Goal: Task Accomplishment & Management: Use online tool/utility

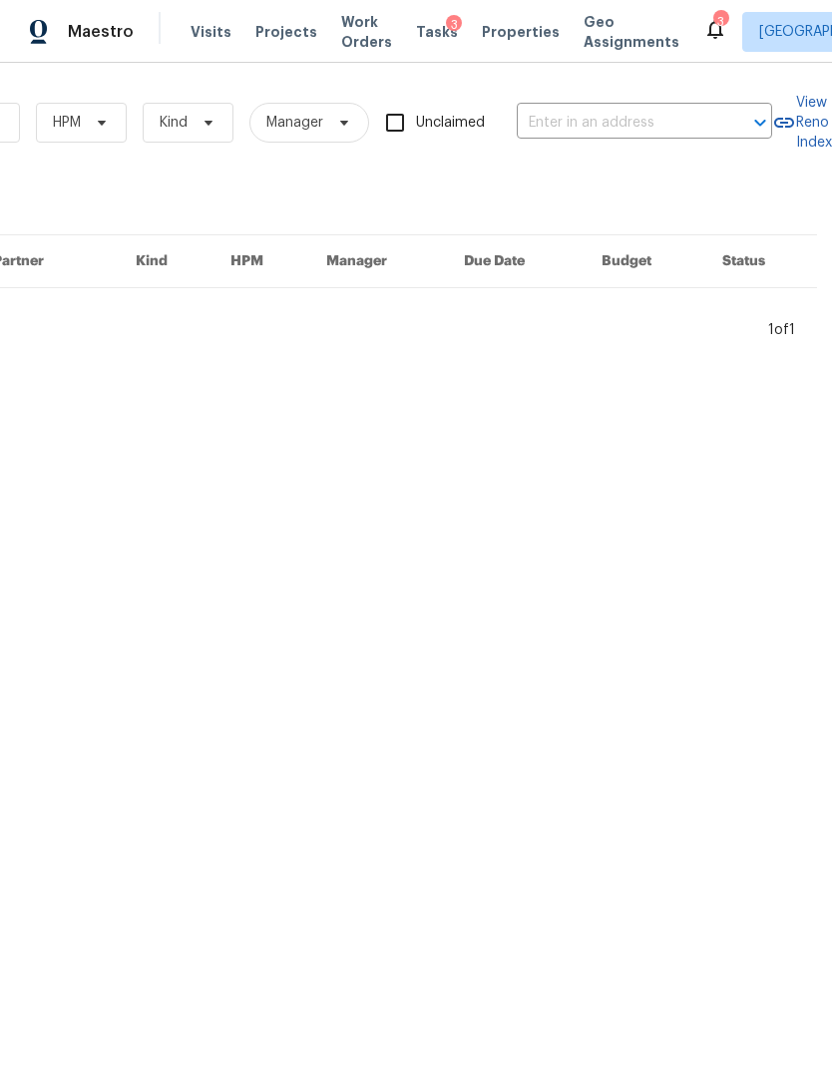
click at [588, 122] on input "text" at bounding box center [617, 123] width 200 height 31
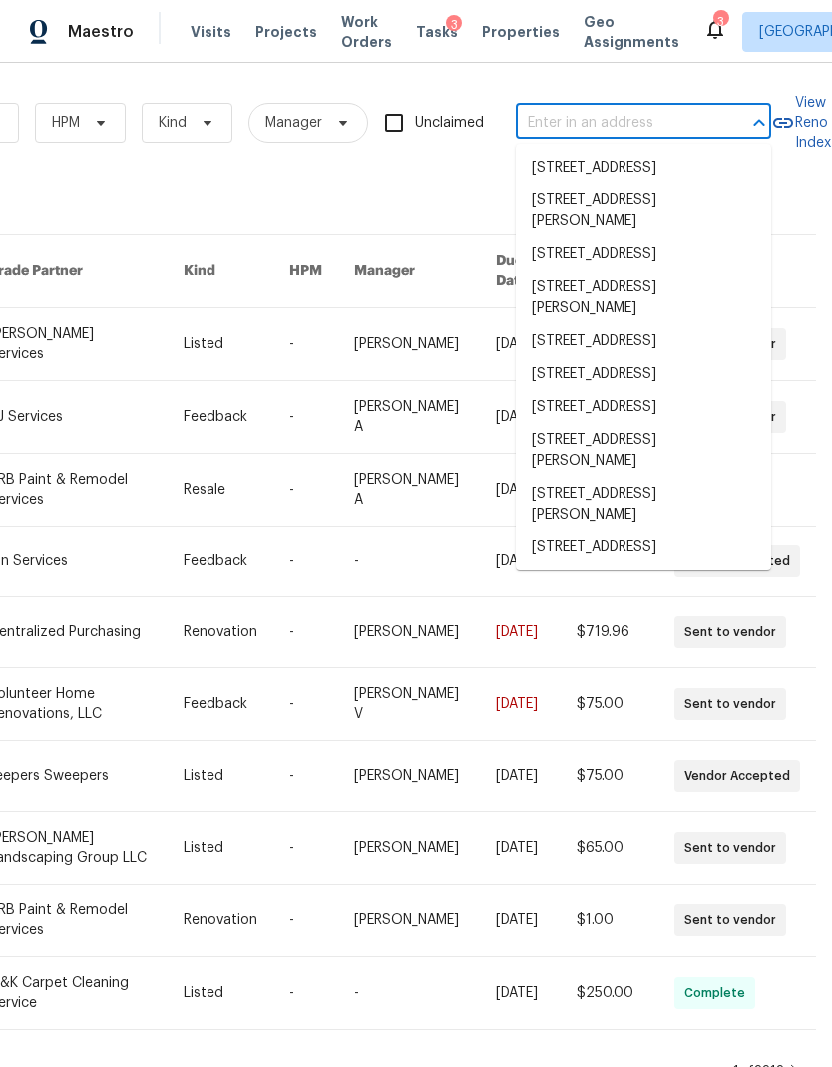
scroll to position [0, 328]
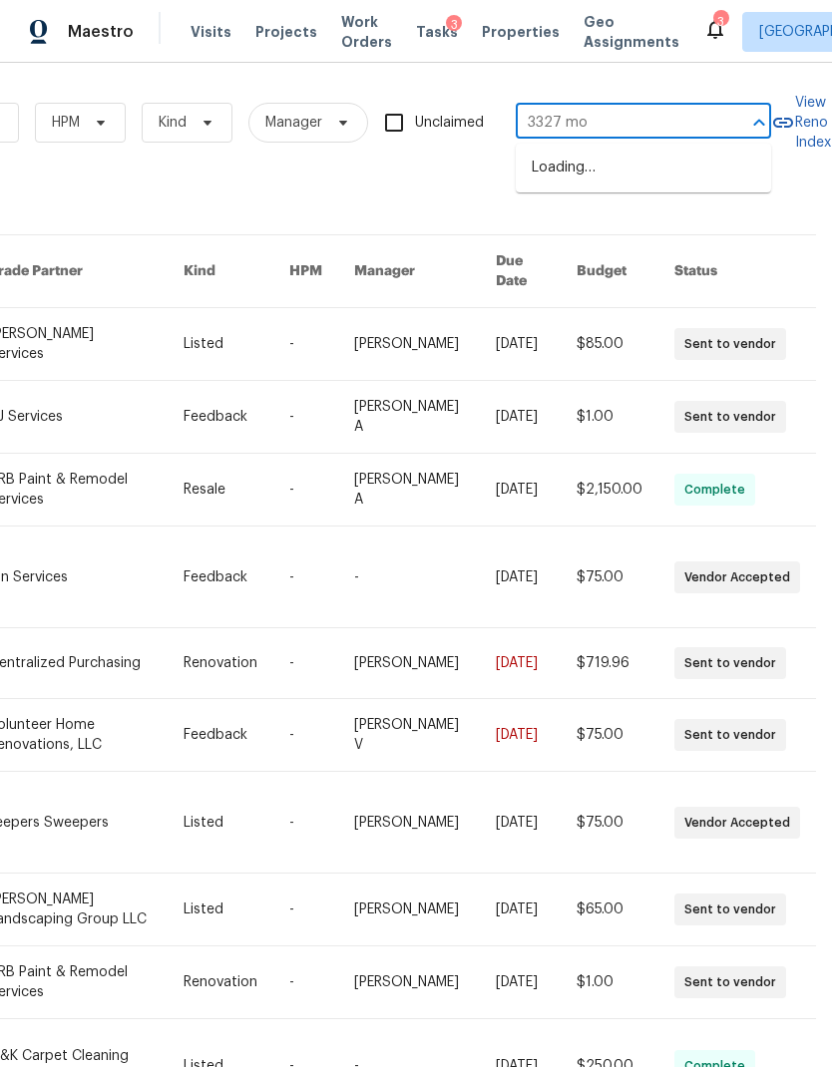
type input "3327 mon"
click at [648, 165] on li "[STREET_ADDRESS]" at bounding box center [643, 169] width 255 height 34
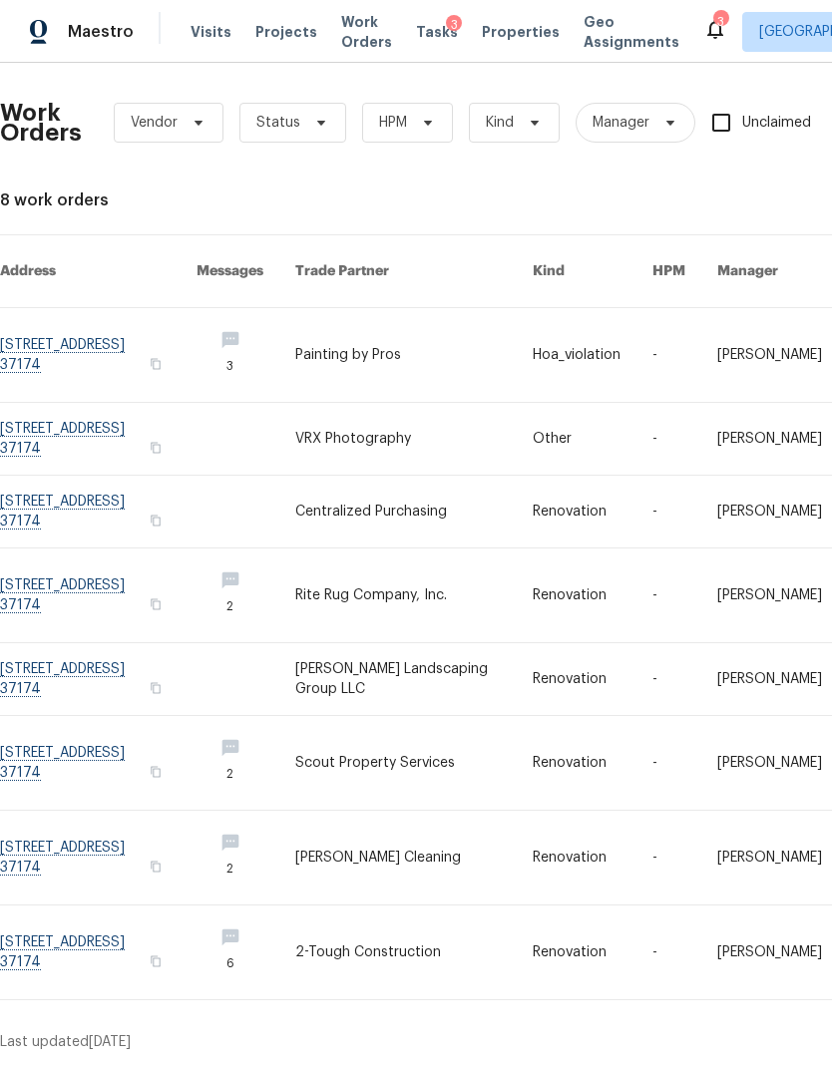
click at [57, 330] on link at bounding box center [98, 355] width 197 height 94
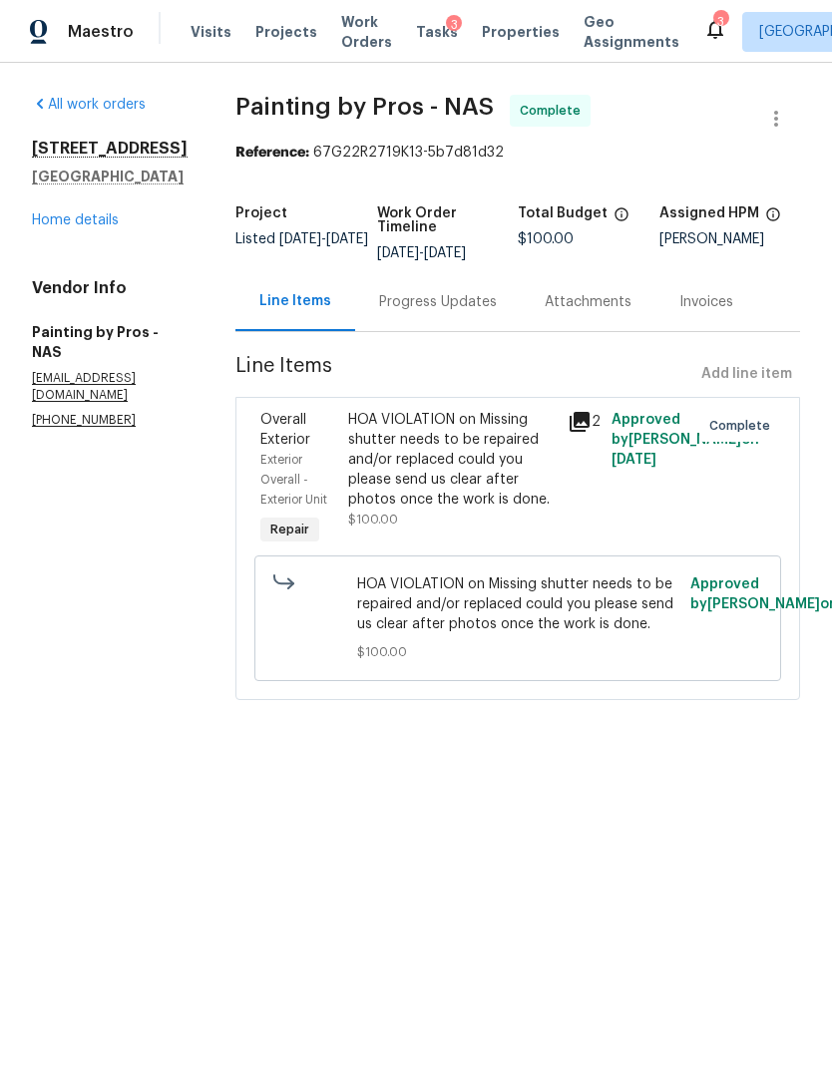
click at [70, 215] on link "Home details" at bounding box center [75, 220] width 87 height 14
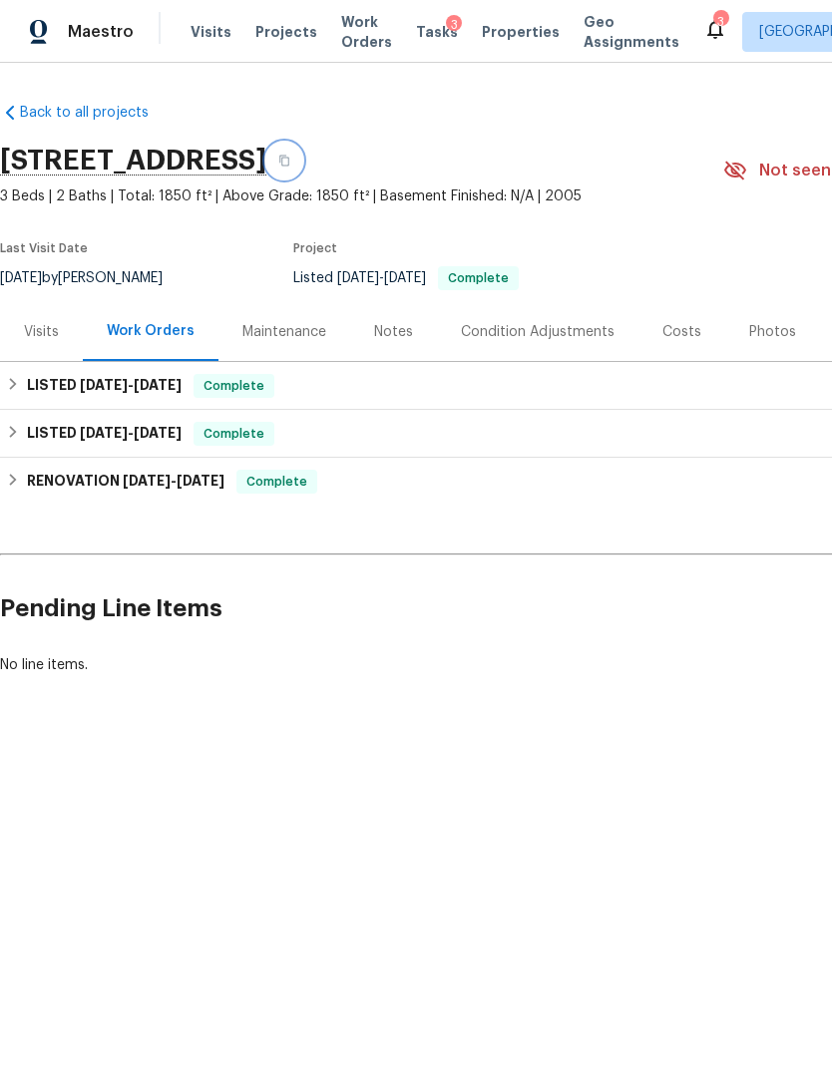
click at [302, 157] on button "button" at bounding box center [284, 161] width 36 height 36
click at [290, 160] on icon "button" at bounding box center [284, 161] width 12 height 12
click at [38, 346] on div "Visits" at bounding box center [41, 331] width 83 height 59
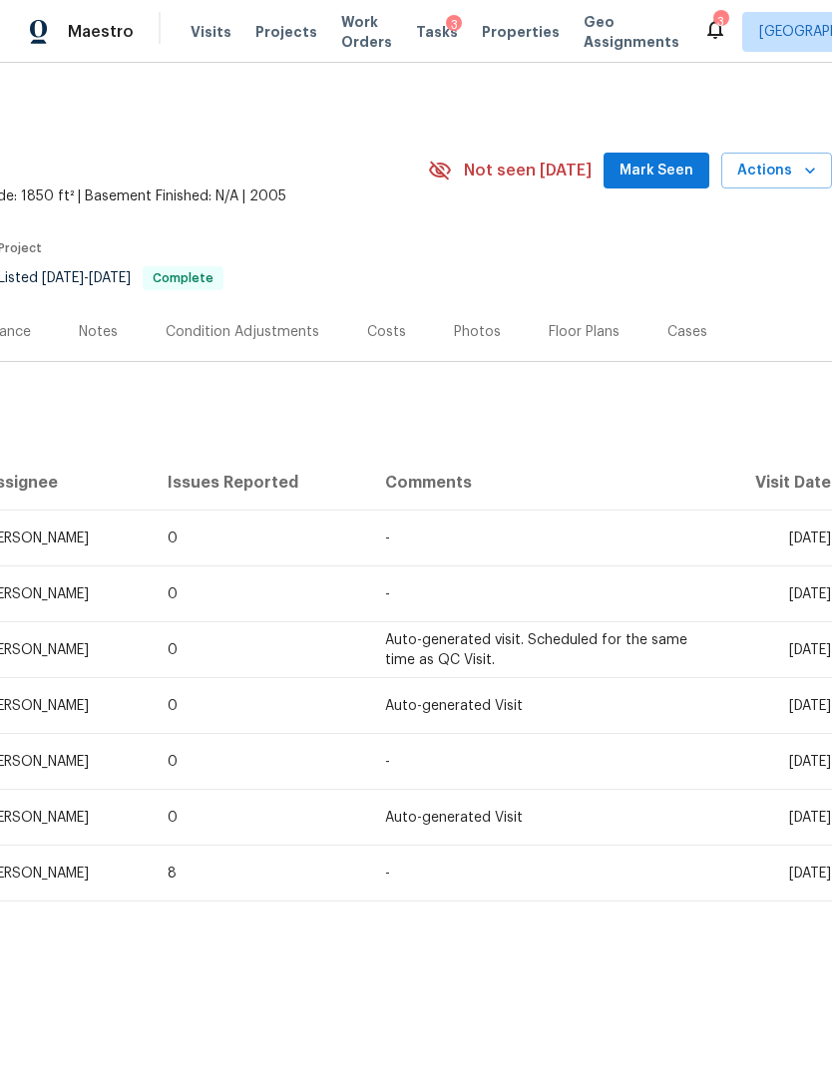
scroll to position [0, 295]
click at [767, 186] on button "Actions" at bounding box center [776, 171] width 111 height 37
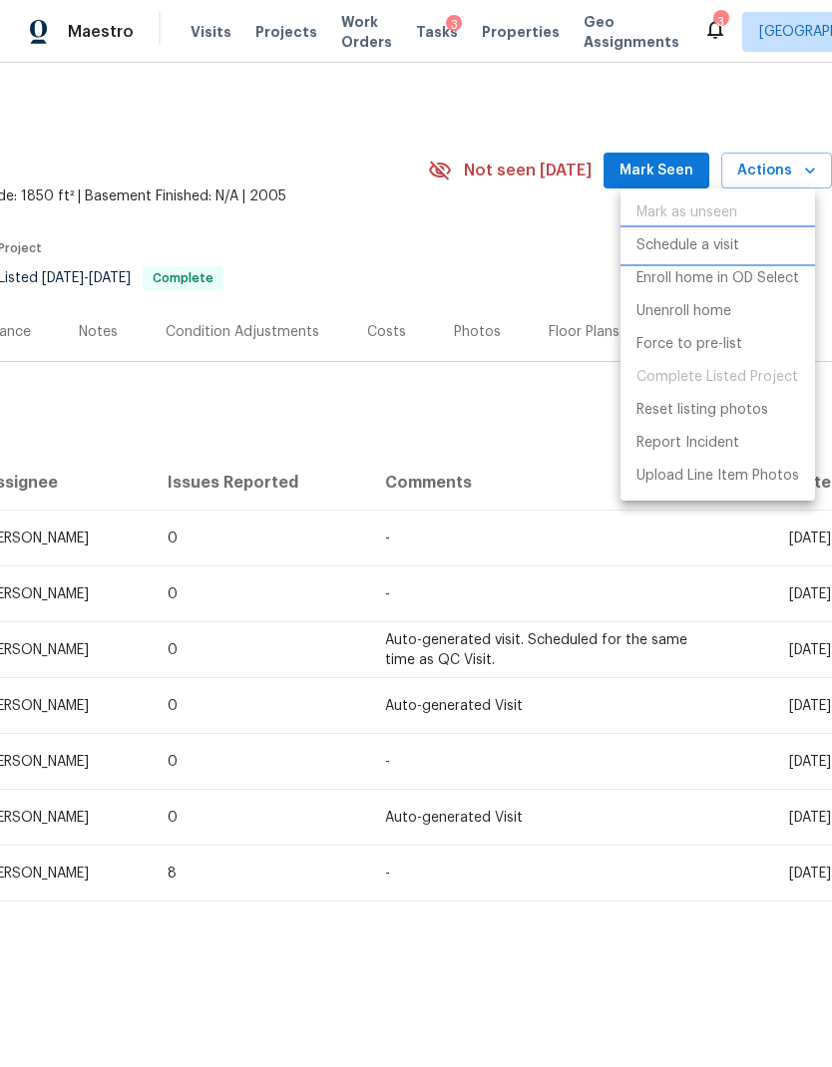
click at [710, 248] on p "Schedule a visit" at bounding box center [687, 245] width 103 height 21
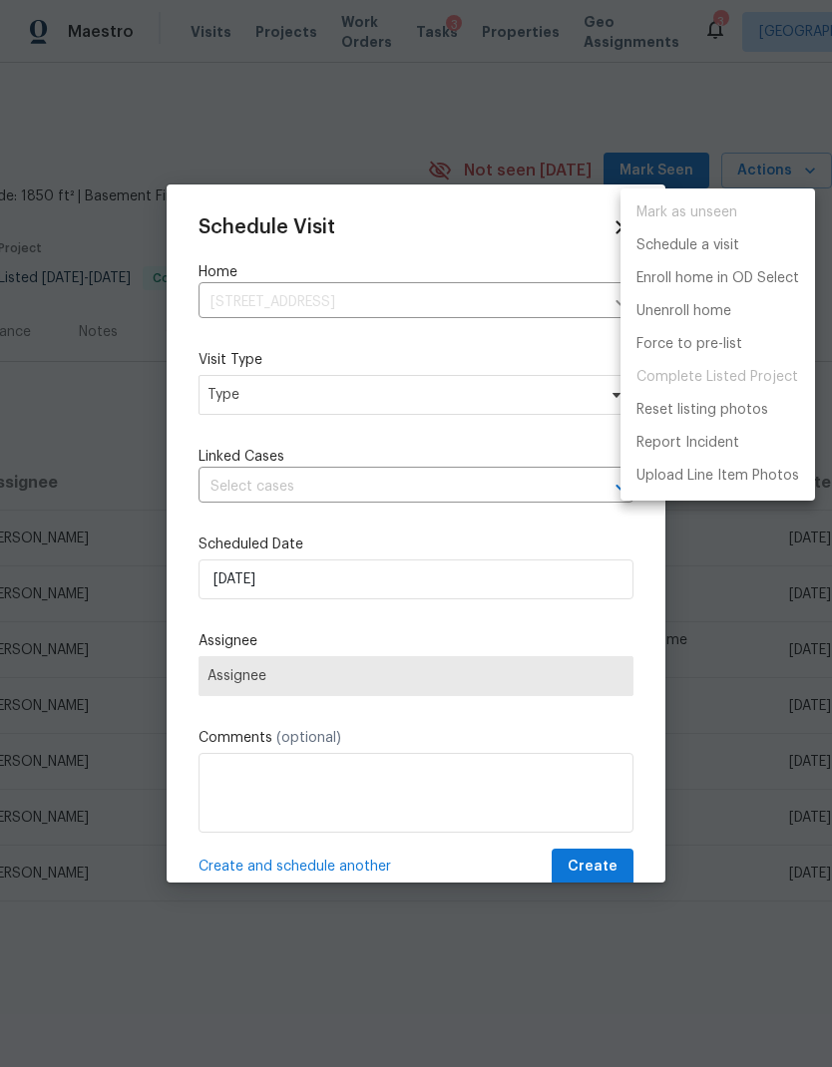
click at [363, 398] on div at bounding box center [416, 533] width 832 height 1067
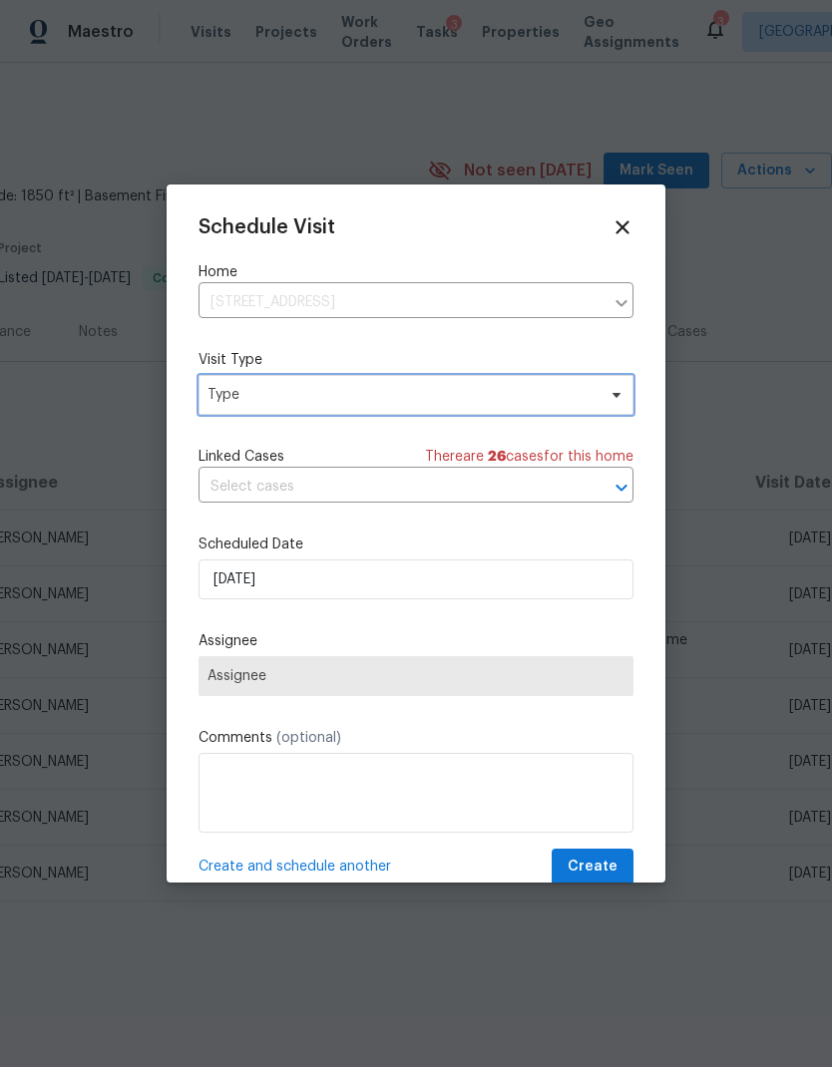
click at [375, 404] on span "Type" at bounding box center [402, 395] width 388 height 20
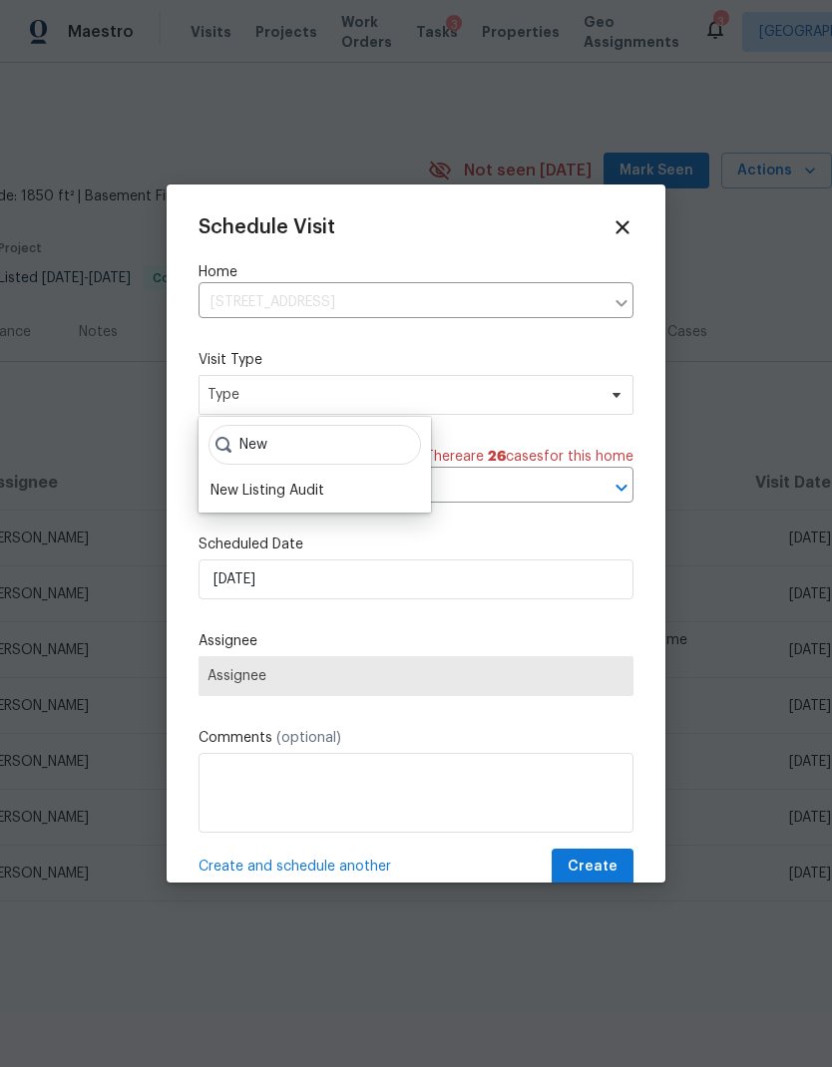
type input "New"
click at [302, 487] on div "New Listing Audit" at bounding box center [268, 491] width 114 height 20
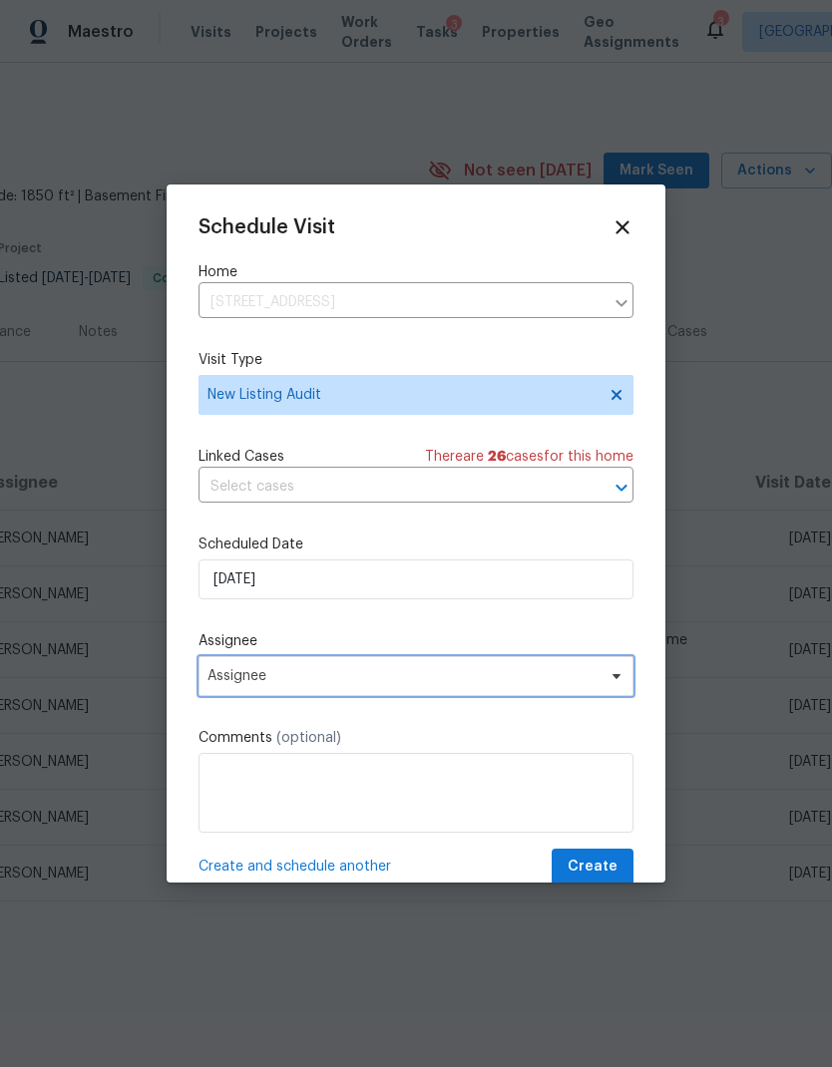
click at [432, 684] on span "Assignee" at bounding box center [403, 676] width 391 height 16
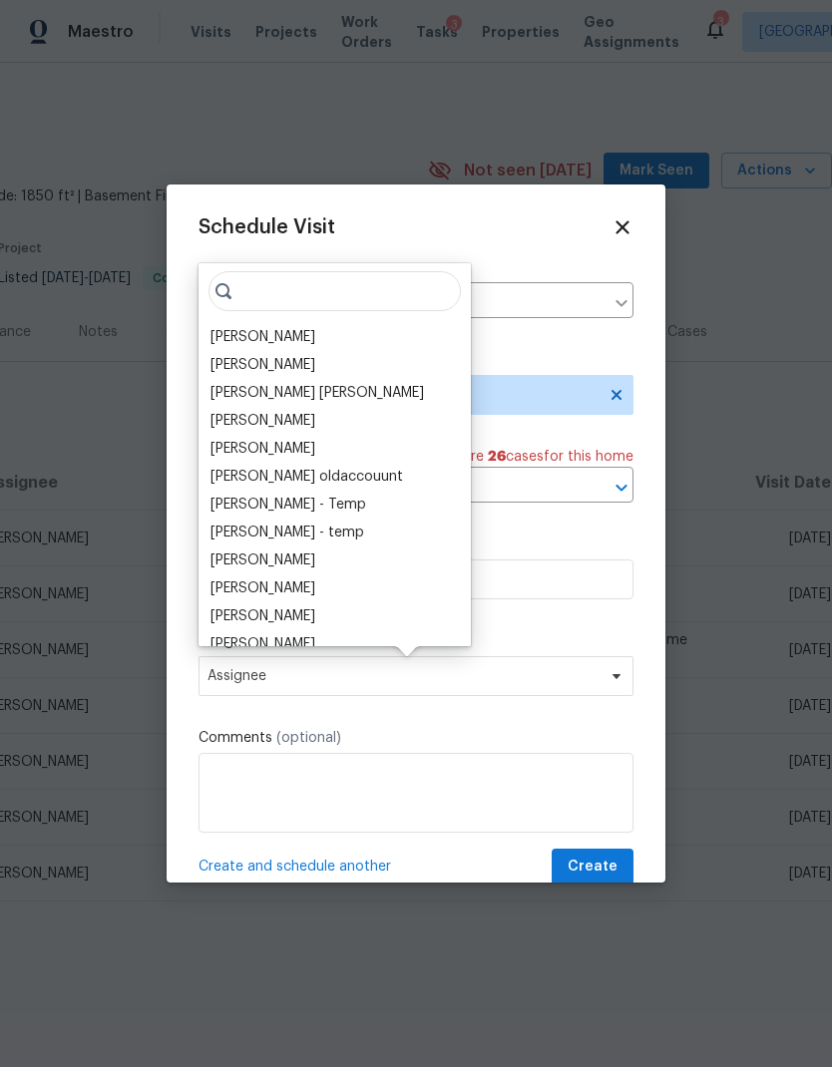
click at [250, 333] on div "[PERSON_NAME]" at bounding box center [263, 337] width 105 height 20
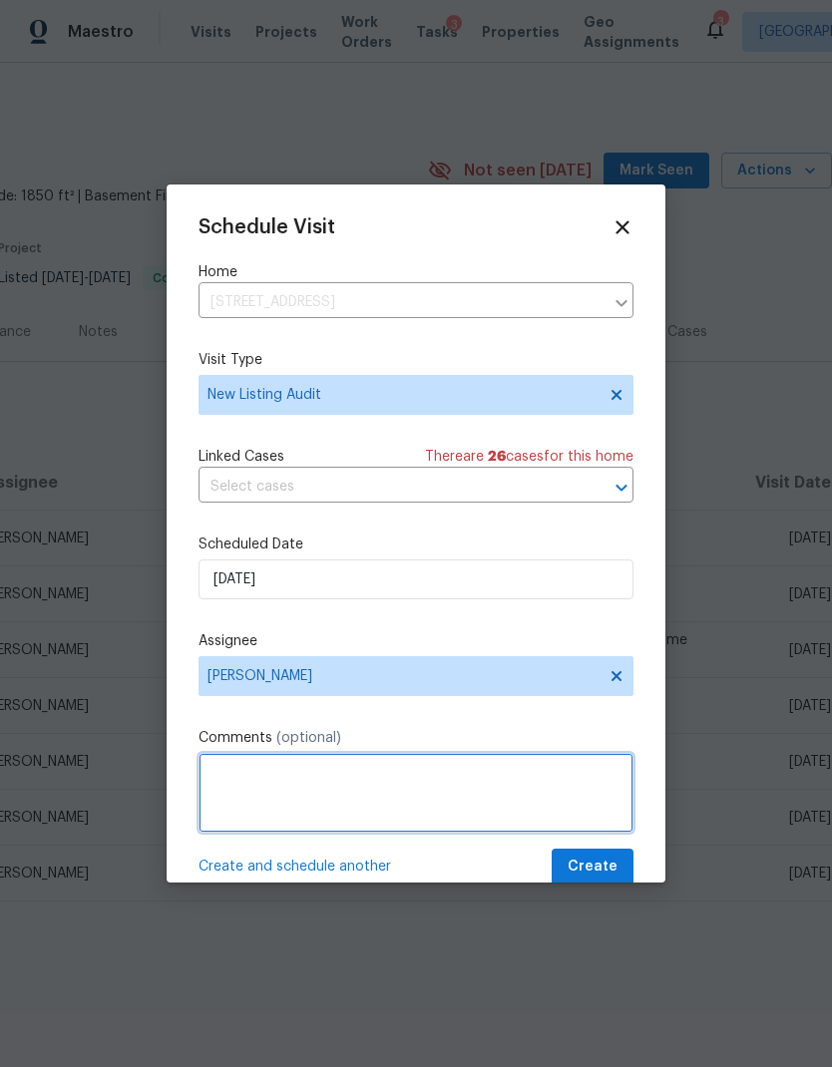
click at [333, 806] on textarea at bounding box center [416, 793] width 435 height 80
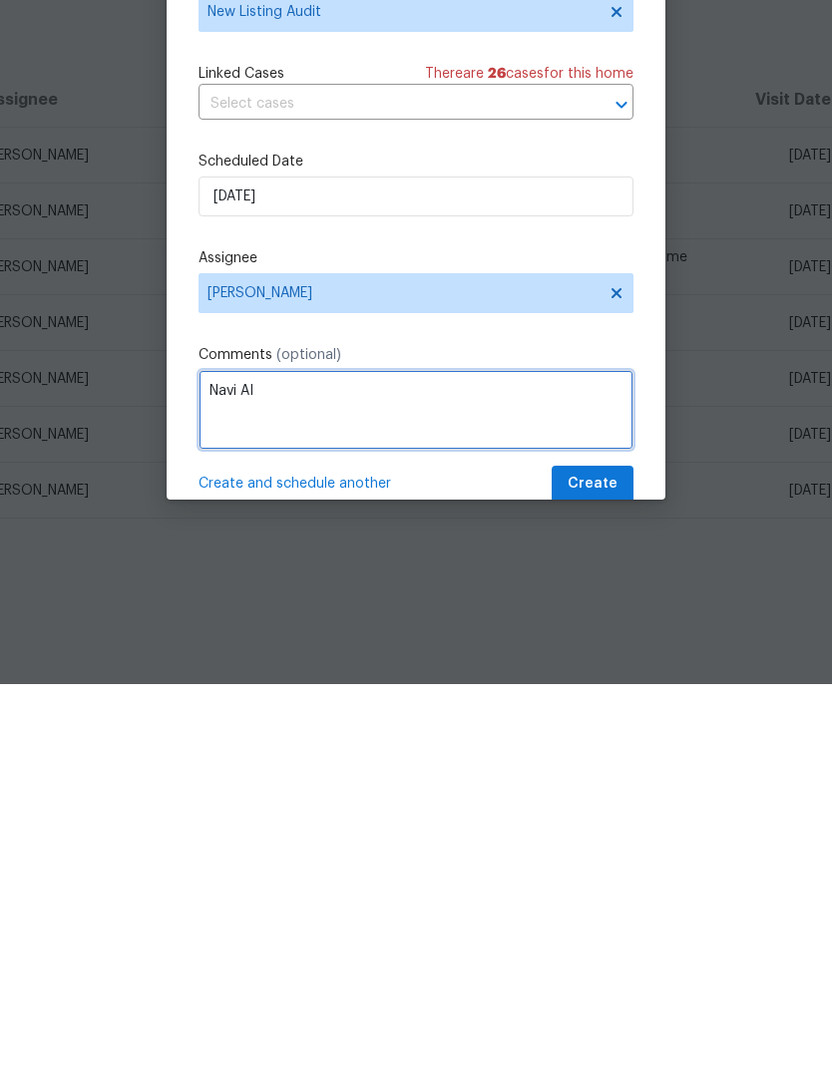
type textarea "Navi AI"
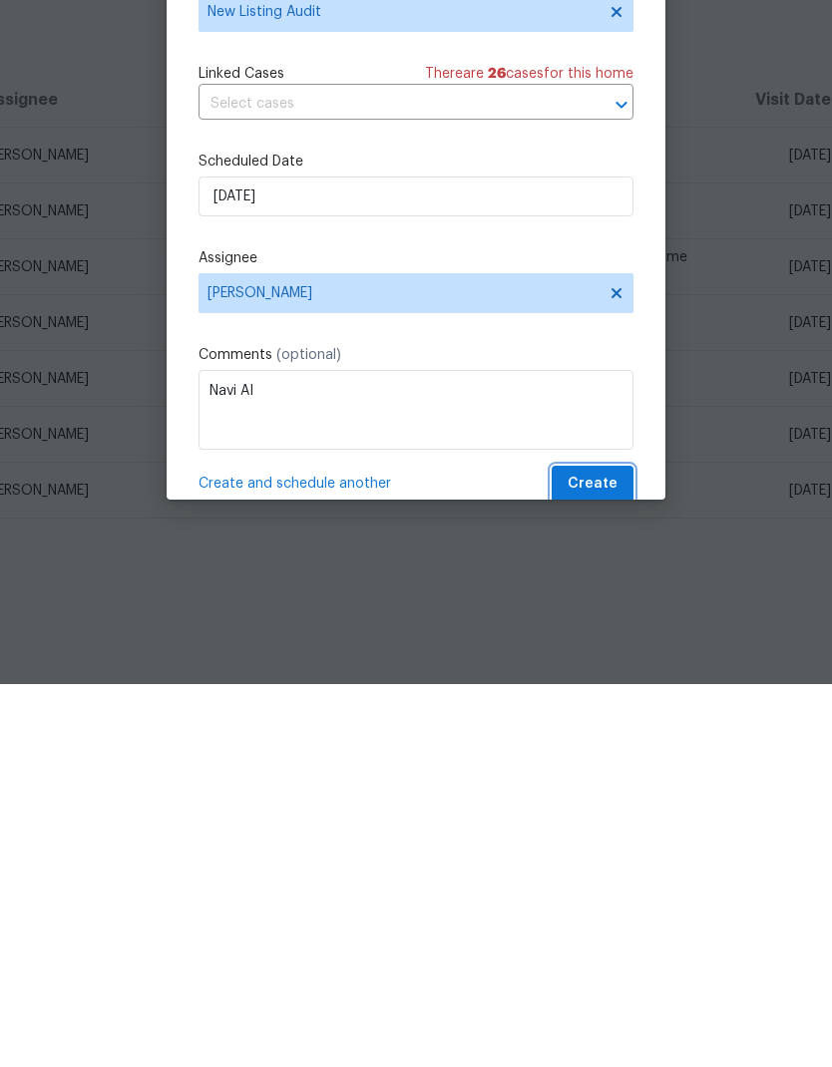
click at [591, 855] on span "Create" at bounding box center [593, 867] width 50 height 25
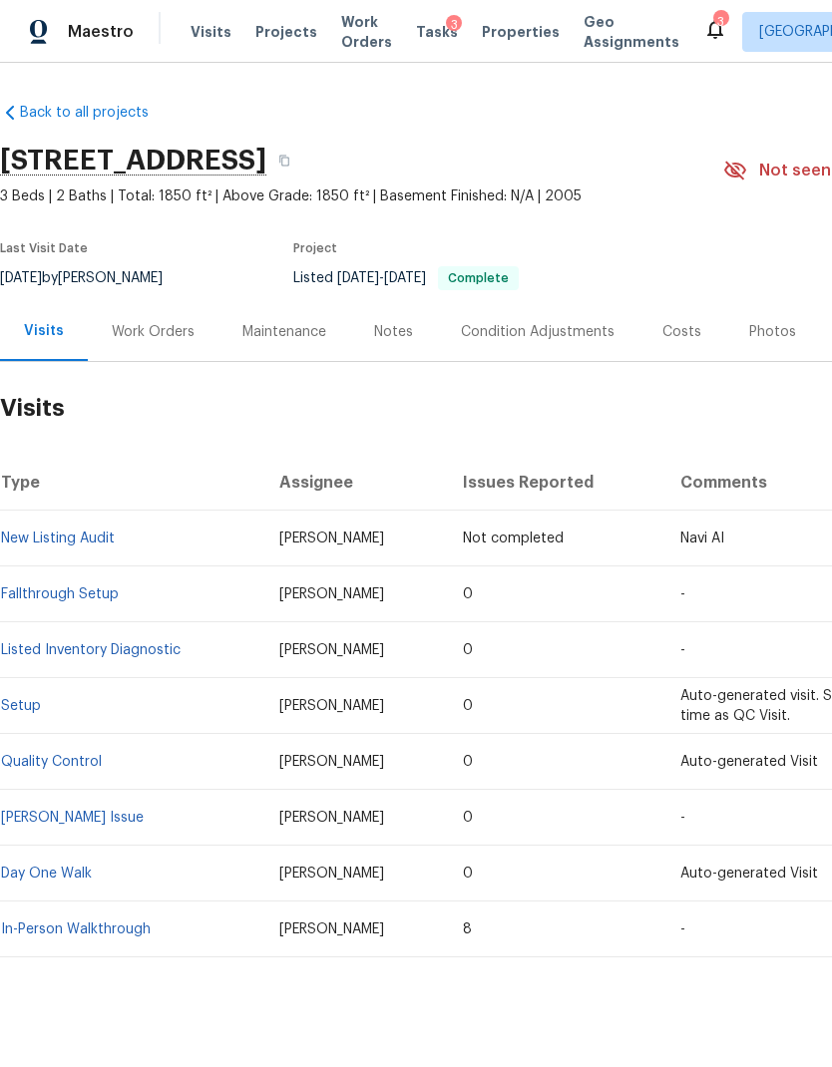
scroll to position [0, 0]
click at [56, 643] on link "Listed Inventory Diagnostic" at bounding box center [91, 650] width 180 height 14
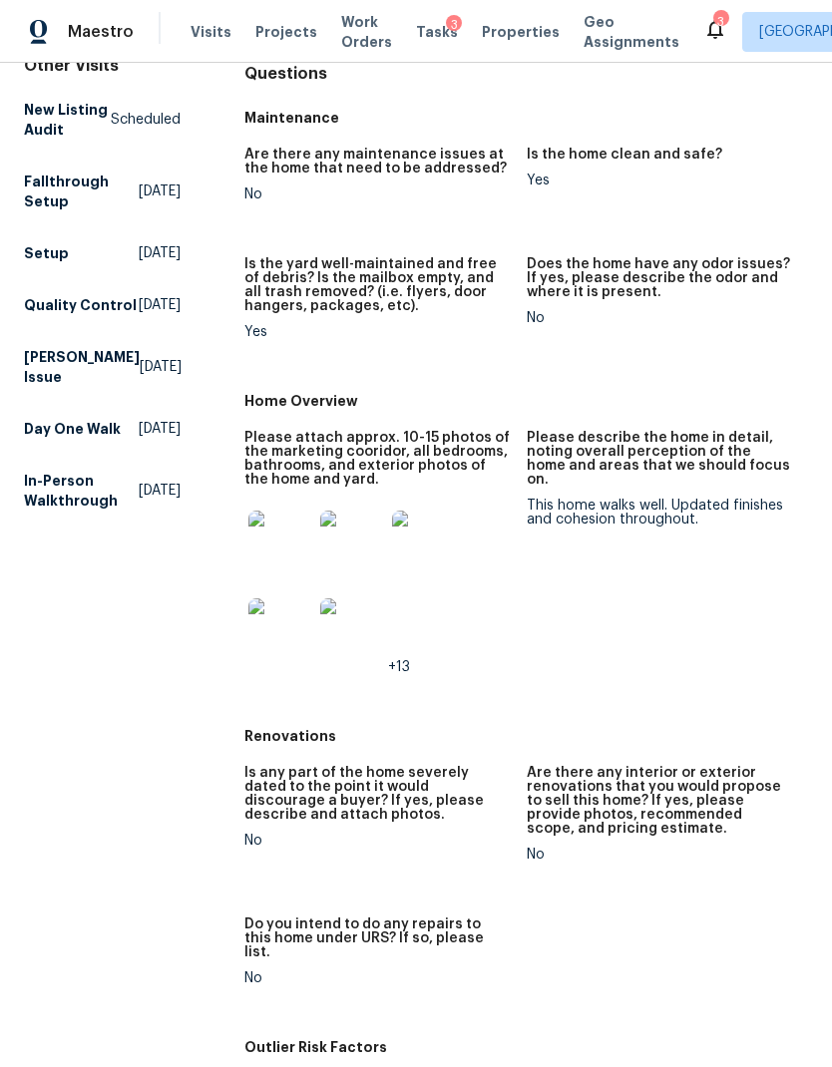
scroll to position [193, 0]
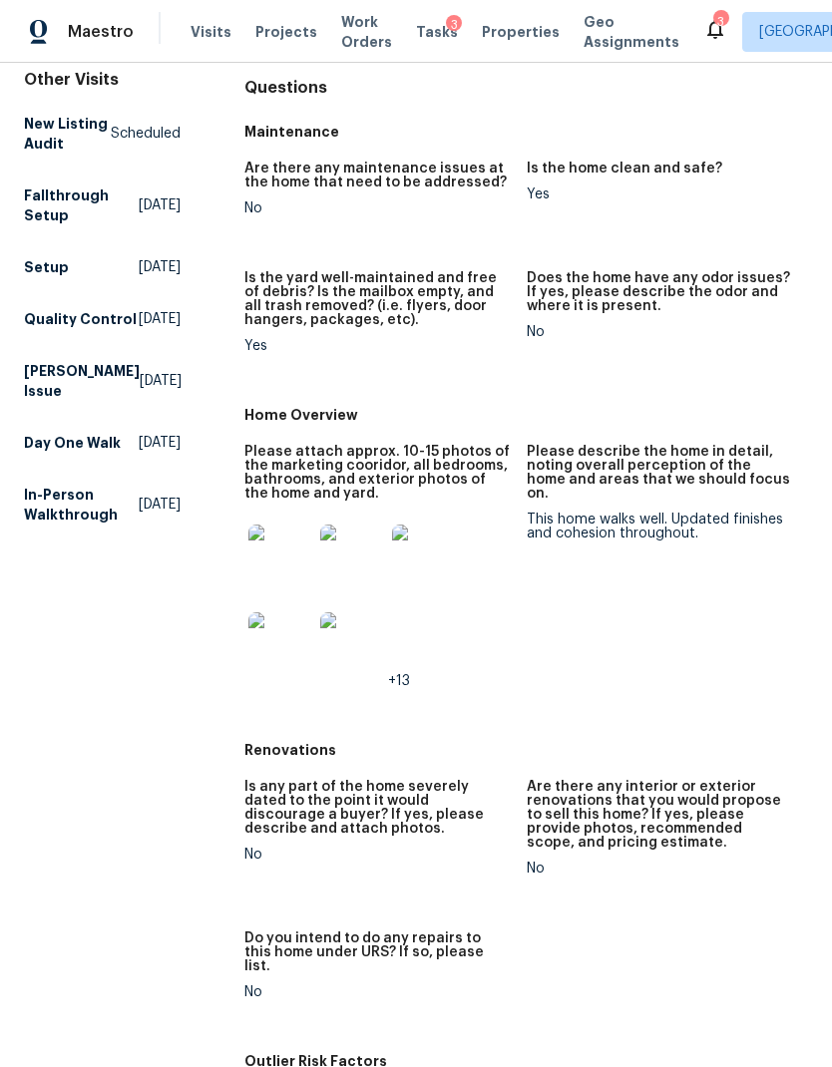
click at [269, 568] on img at bounding box center [280, 557] width 64 height 64
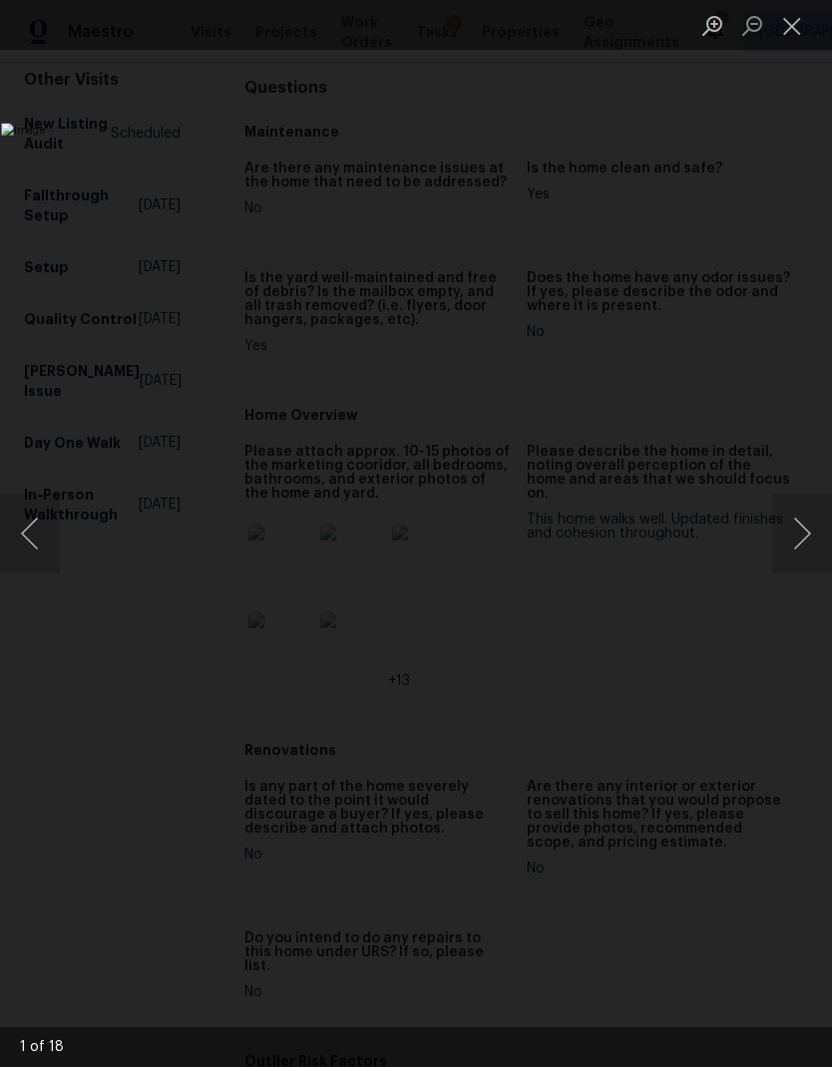
click at [805, 542] on button "Next image" at bounding box center [802, 534] width 60 height 80
click at [795, 545] on button "Next image" at bounding box center [802, 534] width 60 height 80
click at [801, 532] on button "Next image" at bounding box center [802, 534] width 60 height 80
click at [43, 536] on button "Previous image" at bounding box center [30, 534] width 60 height 80
click at [801, 547] on button "Next image" at bounding box center [802, 534] width 60 height 80
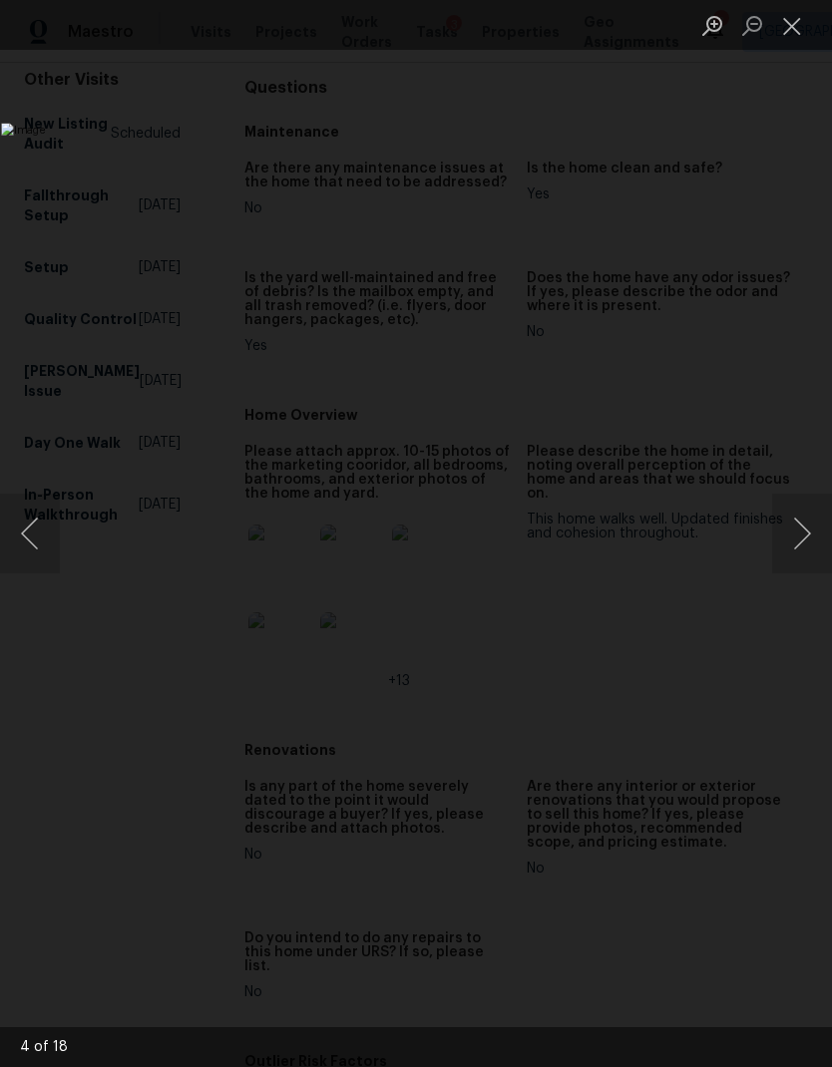
click at [795, 553] on button "Next image" at bounding box center [802, 534] width 60 height 80
click at [804, 536] on button "Next image" at bounding box center [802, 534] width 60 height 80
click at [801, 537] on button "Next image" at bounding box center [802, 534] width 60 height 80
click at [796, 540] on button "Next image" at bounding box center [802, 534] width 60 height 80
click at [797, 542] on button "Next image" at bounding box center [802, 534] width 60 height 80
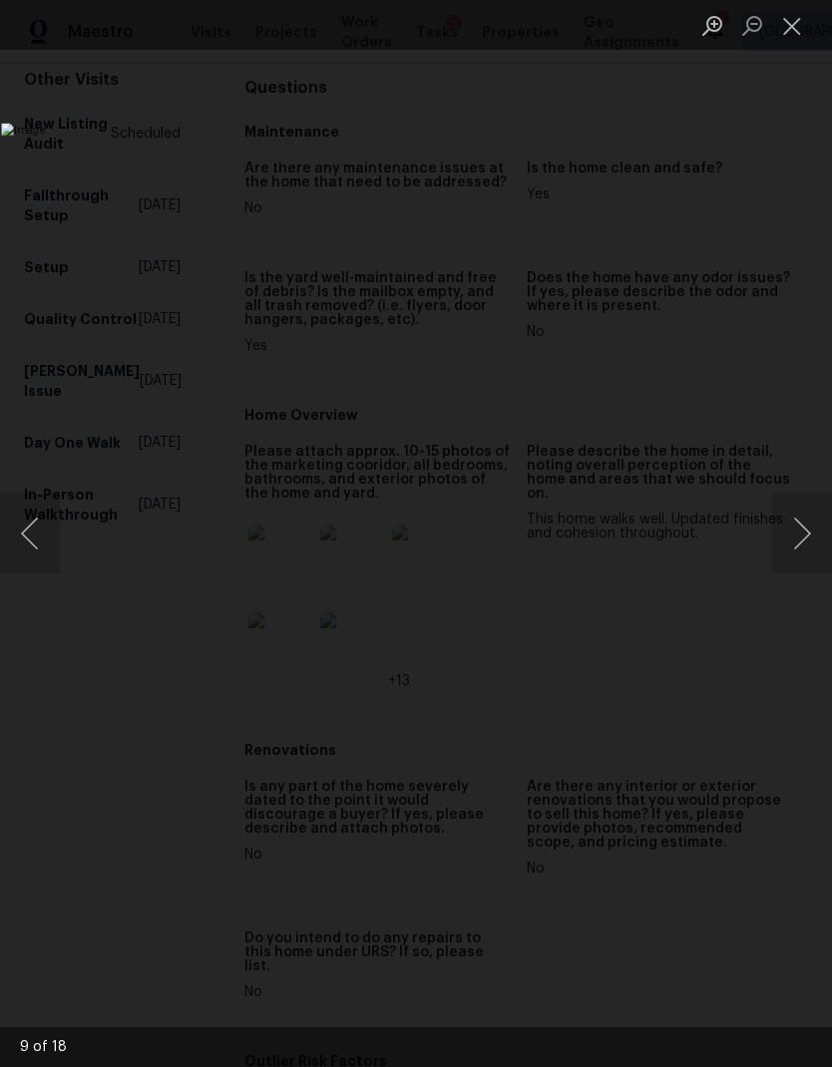
click at [796, 544] on button "Next image" at bounding box center [802, 534] width 60 height 80
click at [803, 533] on button "Next image" at bounding box center [802, 534] width 60 height 80
click at [792, 540] on button "Next image" at bounding box center [802, 534] width 60 height 80
click at [790, 540] on button "Next image" at bounding box center [802, 534] width 60 height 80
click at [791, 533] on button "Next image" at bounding box center [802, 534] width 60 height 80
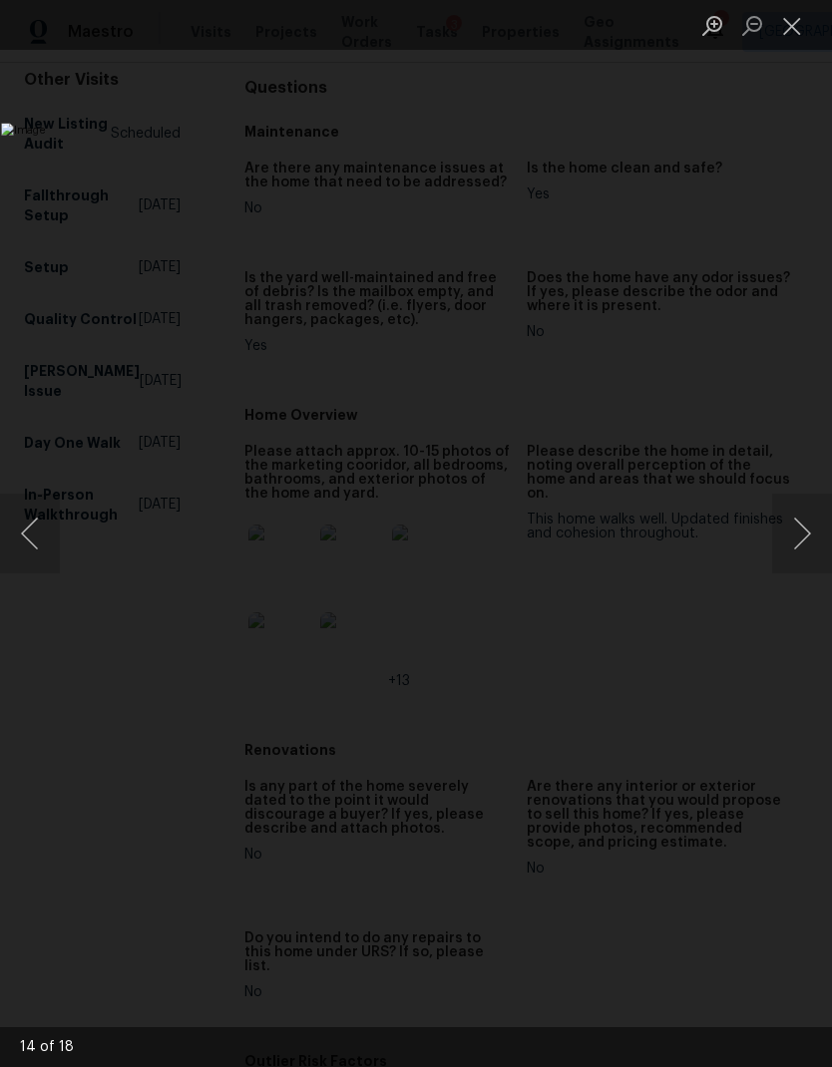
click at [788, 543] on button "Next image" at bounding box center [802, 534] width 60 height 80
click at [796, 536] on button "Next image" at bounding box center [802, 534] width 60 height 80
click at [787, 554] on button "Next image" at bounding box center [802, 534] width 60 height 80
click at [796, 550] on button "Next image" at bounding box center [802, 534] width 60 height 80
click at [35, 518] on button "Previous image" at bounding box center [30, 534] width 60 height 80
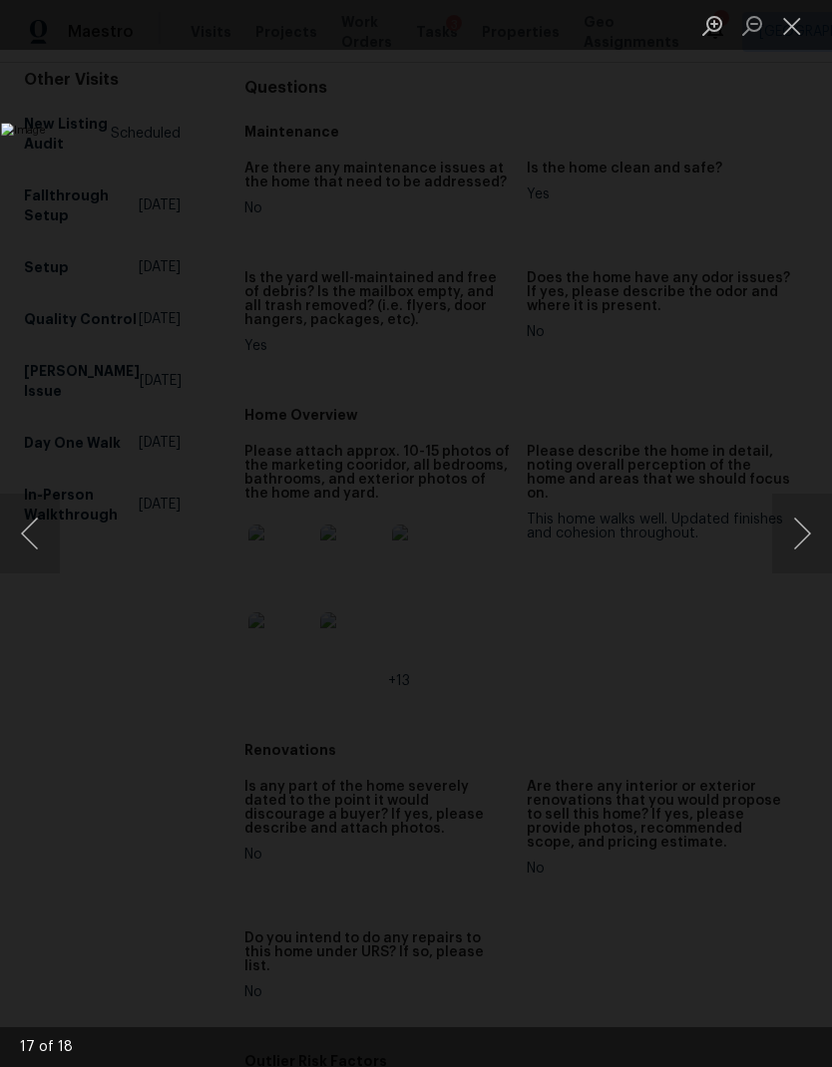
click at [794, 528] on button "Next image" at bounding box center [802, 534] width 60 height 80
click at [810, 539] on button "Next image" at bounding box center [802, 534] width 60 height 80
click at [806, 545] on button "Next image" at bounding box center [802, 534] width 60 height 80
click at [795, 525] on button "Next image" at bounding box center [802, 534] width 60 height 80
click at [792, 538] on button "Next image" at bounding box center [802, 534] width 60 height 80
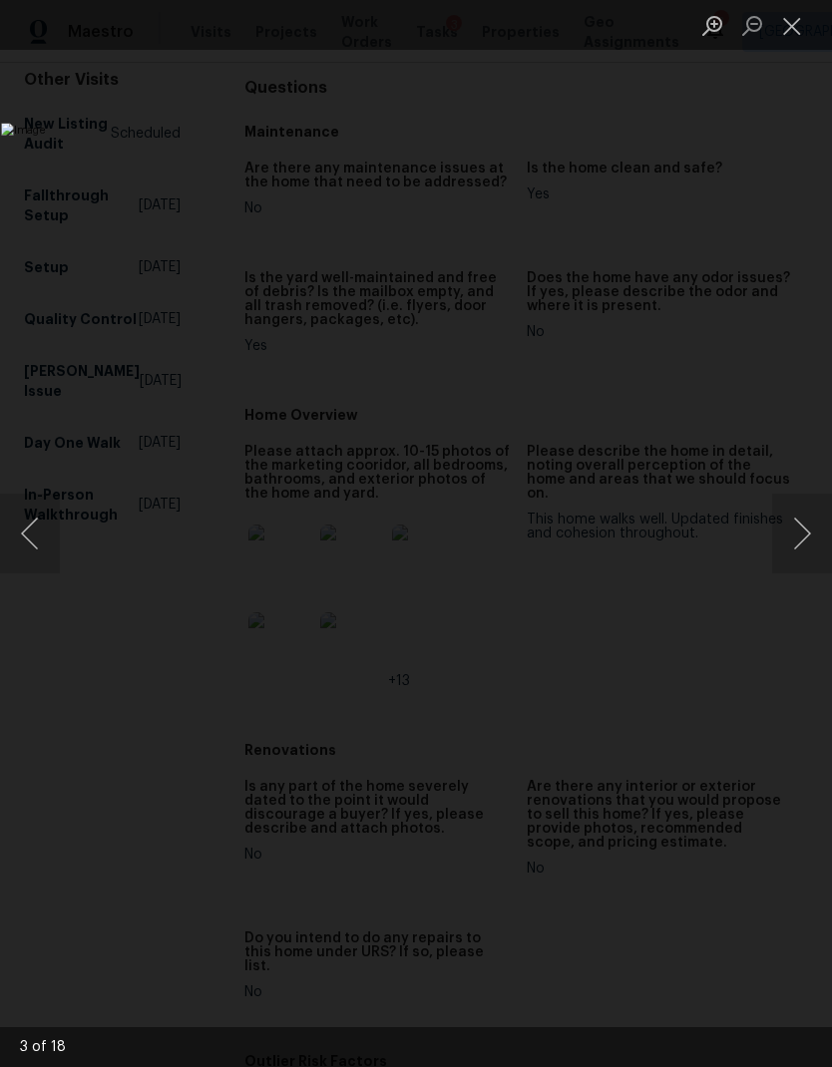
click at [804, 543] on button "Next image" at bounding box center [802, 534] width 60 height 80
click at [801, 536] on button "Next image" at bounding box center [802, 534] width 60 height 80
click at [802, 535] on button "Next image" at bounding box center [802, 534] width 60 height 80
click at [787, 529] on button "Next image" at bounding box center [802, 534] width 60 height 80
click at [805, 537] on button "Next image" at bounding box center [802, 534] width 60 height 80
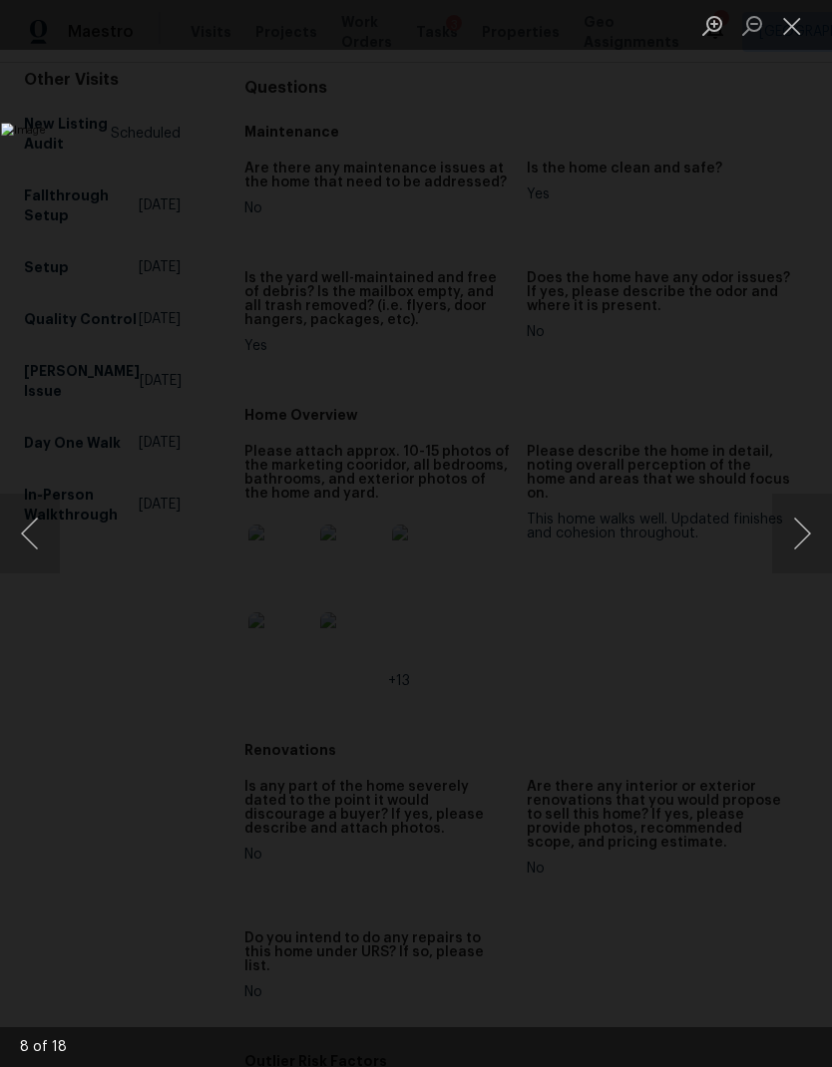
click at [805, 537] on button "Next image" at bounding box center [802, 534] width 60 height 80
click at [784, 24] on button "Close lightbox" at bounding box center [792, 25] width 40 height 35
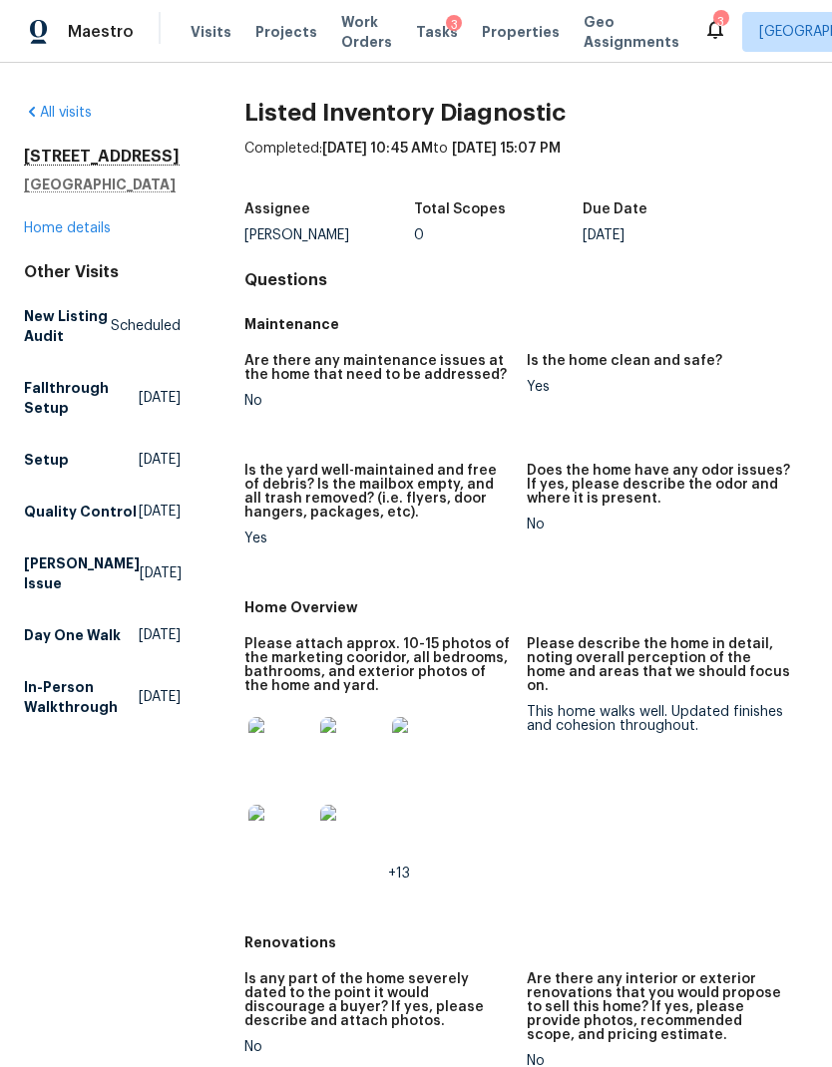
scroll to position [0, 0]
